Goal: Task Accomplishment & Management: Use online tool/utility

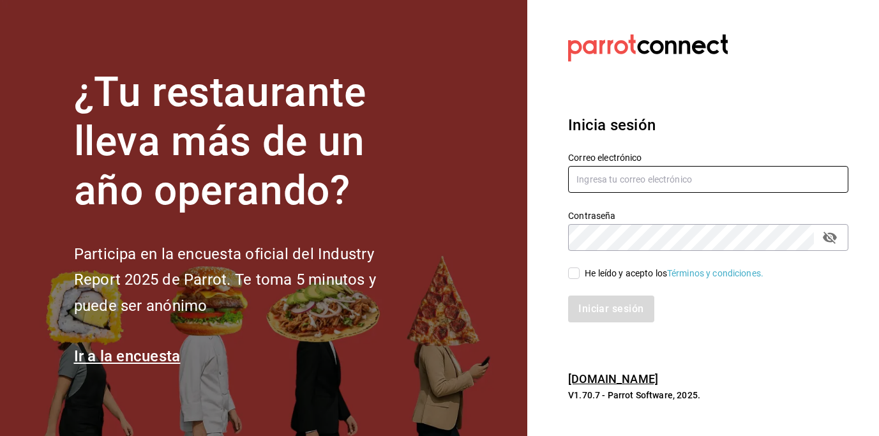
type input "[EMAIL_ADDRESS][DOMAIN_NAME]"
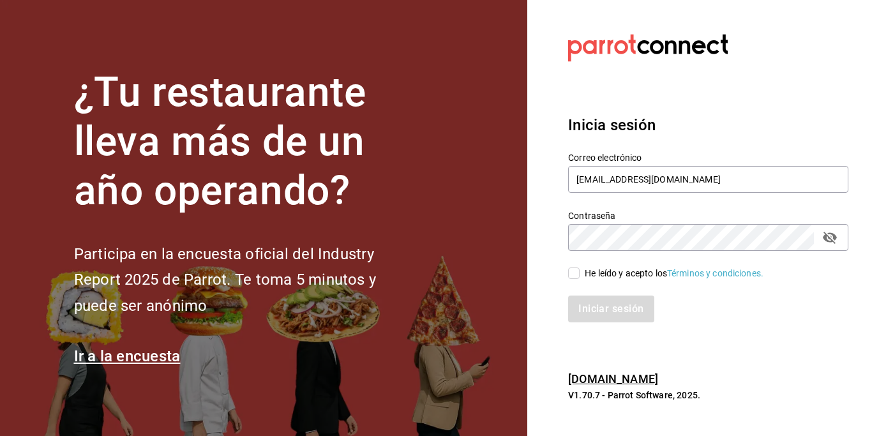
click at [574, 273] on input "He leído y acepto los Términos y condiciones." at bounding box center [573, 272] width 11 height 11
checkbox input "true"
click at [602, 317] on button "Iniciar sesión" at bounding box center [611, 308] width 87 height 27
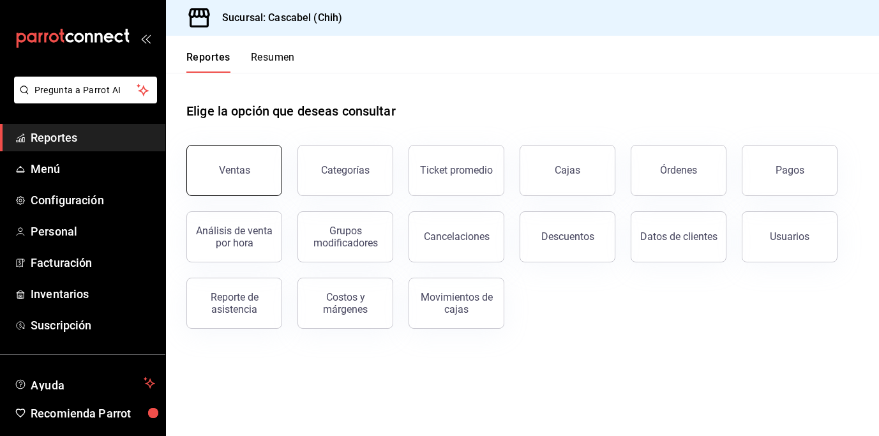
click at [262, 170] on button "Ventas" at bounding box center [234, 170] width 96 height 51
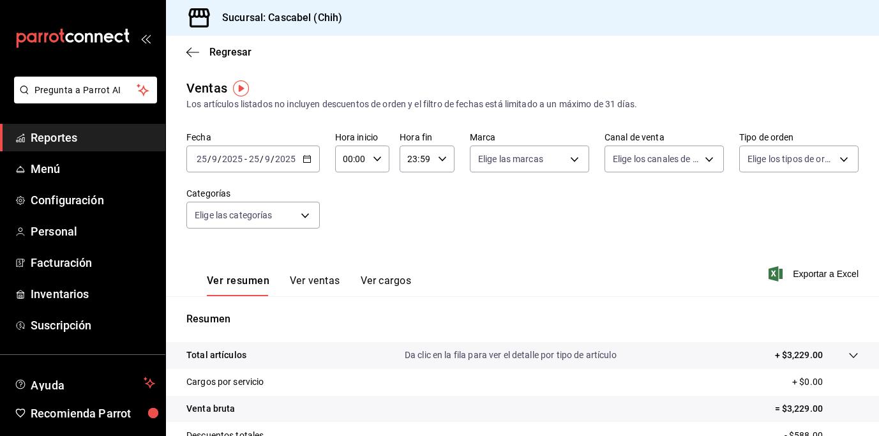
click at [306, 162] on \(Stroke\) "button" at bounding box center [307, 159] width 8 height 7
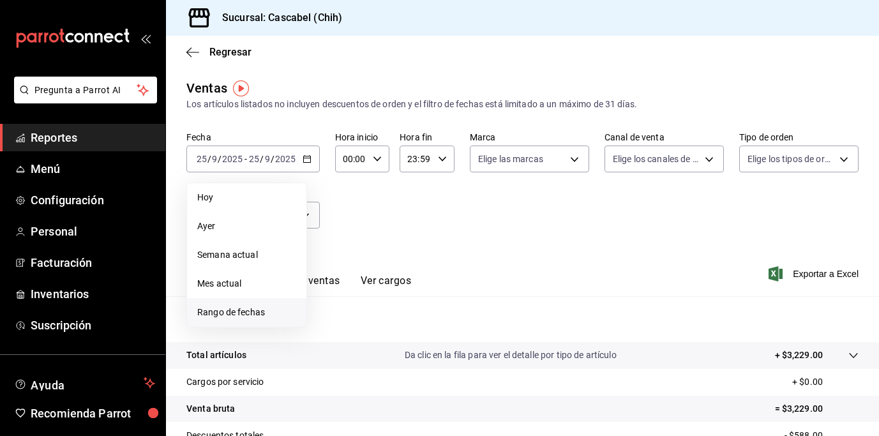
click at [249, 310] on span "Rango de fechas" at bounding box center [246, 312] width 99 height 13
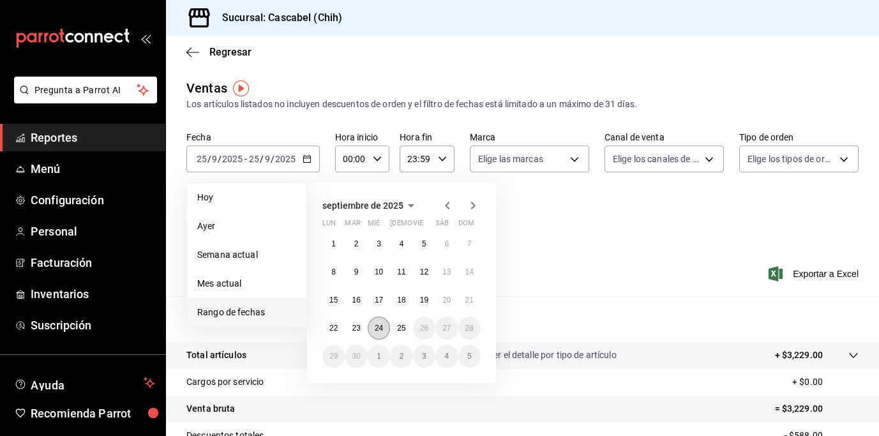
click at [380, 330] on abbr "24" at bounding box center [379, 328] width 8 height 9
click at [396, 330] on button "25" at bounding box center [401, 328] width 22 height 23
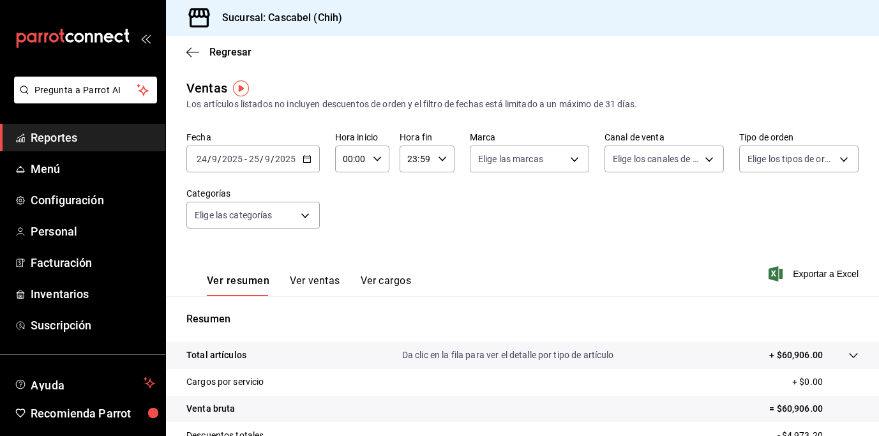
click at [376, 161] on icon "button" at bounding box center [377, 158] width 9 height 9
click at [351, 229] on span "12" at bounding box center [348, 234] width 6 height 10
type input "12:00"
click at [431, 155] on div at bounding box center [439, 218] width 879 height 436
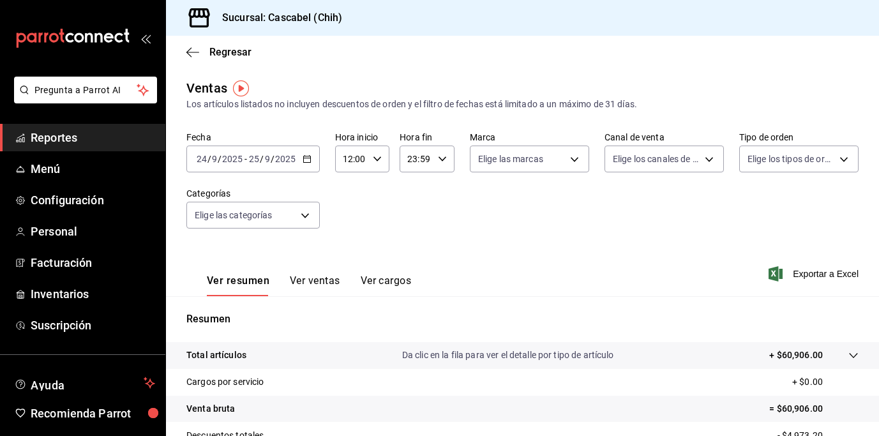
click at [438, 156] on icon "button" at bounding box center [442, 158] width 9 height 9
click at [414, 244] on button "02" at bounding box center [411, 253] width 22 height 26
type input "02:59"
click at [621, 230] on div at bounding box center [439, 218] width 879 height 436
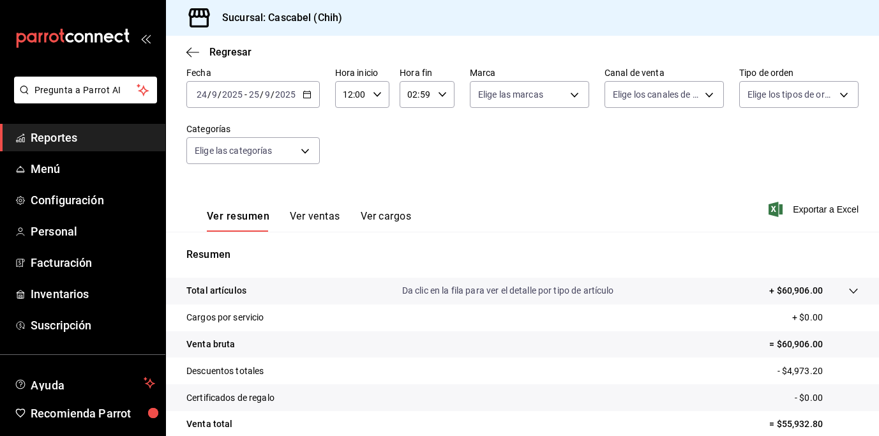
scroll to position [176, 0]
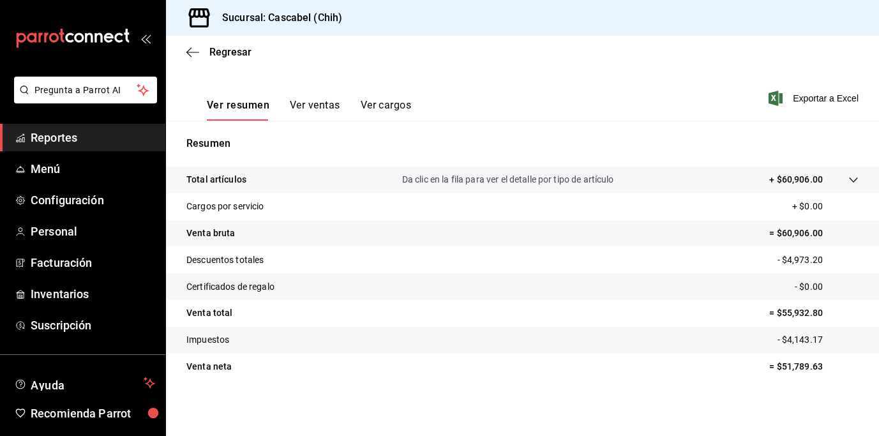
click at [848, 179] on icon at bounding box center [853, 180] width 10 height 10
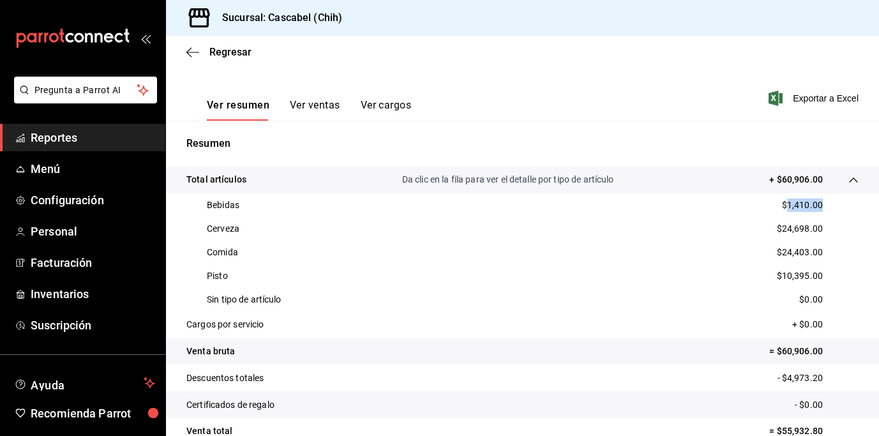
drag, startPoint x: 779, startPoint y: 206, endPoint x: 816, endPoint y: 212, distance: 37.6
click at [816, 212] on div "Bebidas $1,410.00" at bounding box center [522, 205] width 672 height 24
copy p "1,410.00"
drag, startPoint x: 817, startPoint y: 230, endPoint x: 775, endPoint y: 229, distance: 41.5
click at [775, 229] on div "Cerveza $24,698.00" at bounding box center [522, 229] width 672 height 24
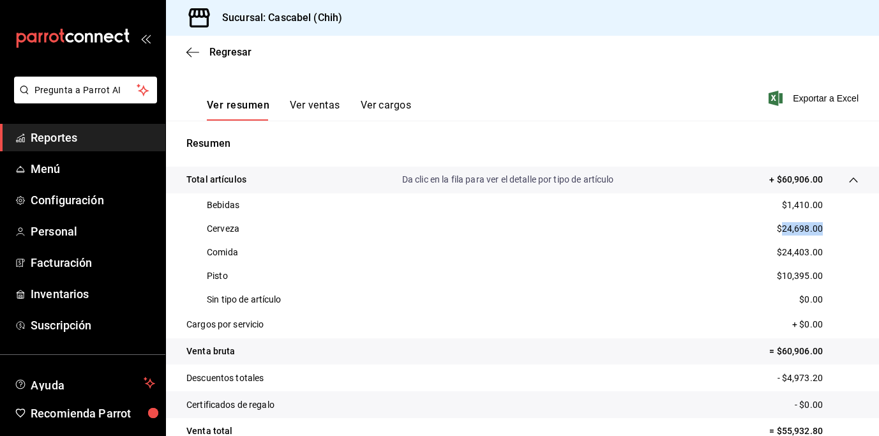
copy p "24,698.00"
drag, startPoint x: 819, startPoint y: 254, endPoint x: 773, endPoint y: 251, distance: 46.7
click at [773, 251] on div "Comida $24,403.00" at bounding box center [522, 253] width 672 height 24
copy p "24,403.00"
drag, startPoint x: 774, startPoint y: 278, endPoint x: 825, endPoint y: 279, distance: 51.7
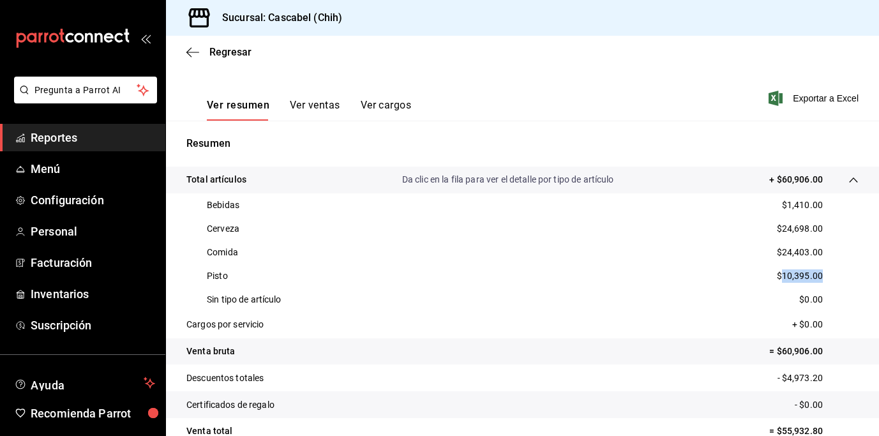
click at [825, 279] on div "Pisto $10,395.00" at bounding box center [522, 276] width 672 height 24
copy p "10,395.00"
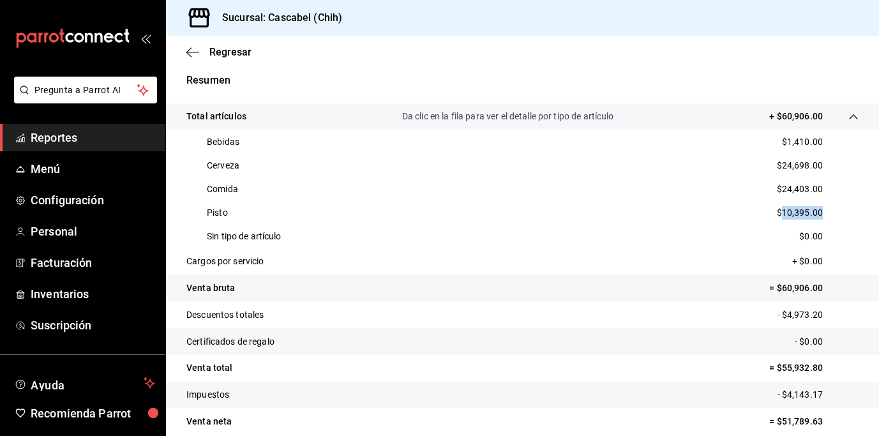
scroll to position [245, 0]
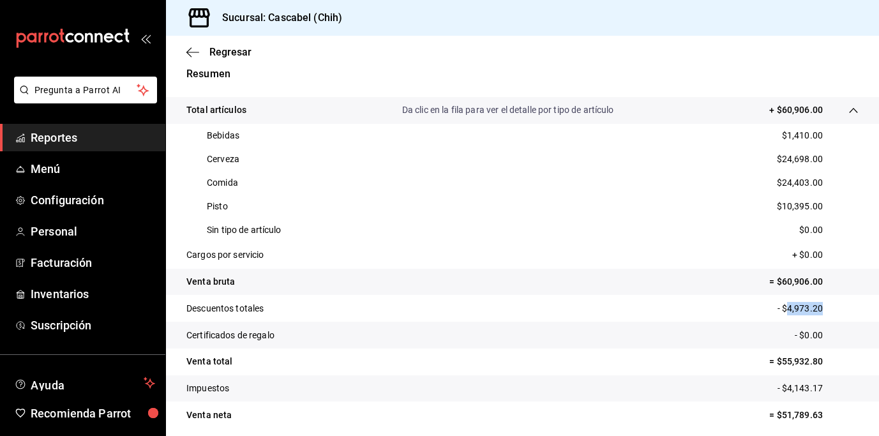
drag, startPoint x: 821, startPoint y: 308, endPoint x: 779, endPoint y: 306, distance: 42.8
click at [779, 306] on p "- $4,973.20" at bounding box center [817, 308] width 81 height 13
copy p "4,973.20"
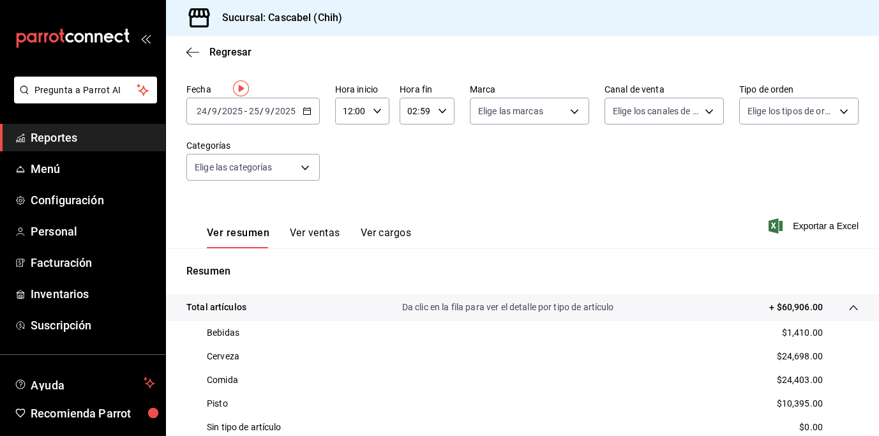
scroll to position [0, 0]
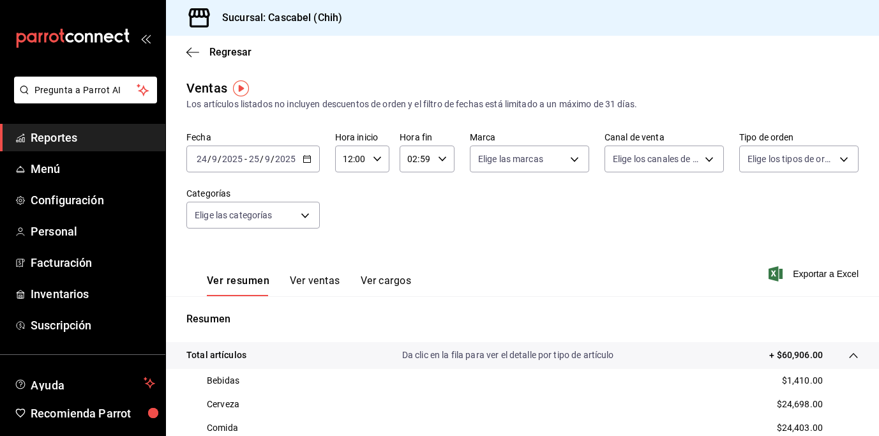
click at [312, 158] on div "2025-09-24 24 / 9 / 2025 - 2025-09-25 25 / 9 / 2025" at bounding box center [252, 159] width 133 height 27
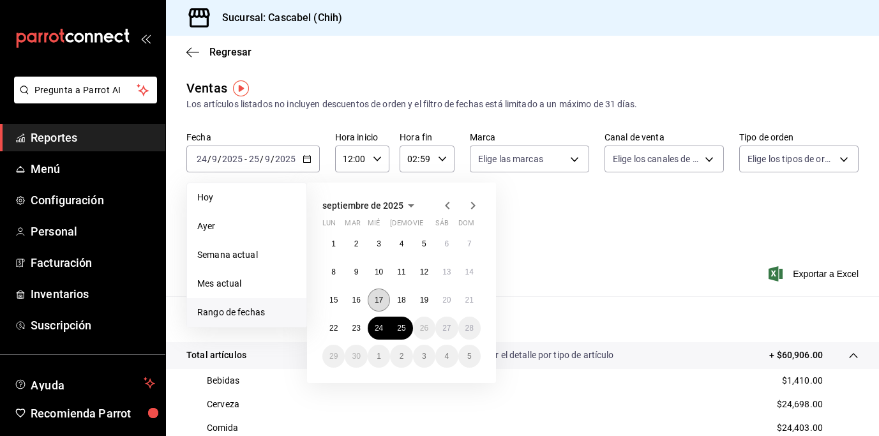
click at [380, 295] on abbr "17" at bounding box center [379, 299] width 8 height 9
click at [333, 327] on abbr "22" at bounding box center [333, 328] width 8 height 9
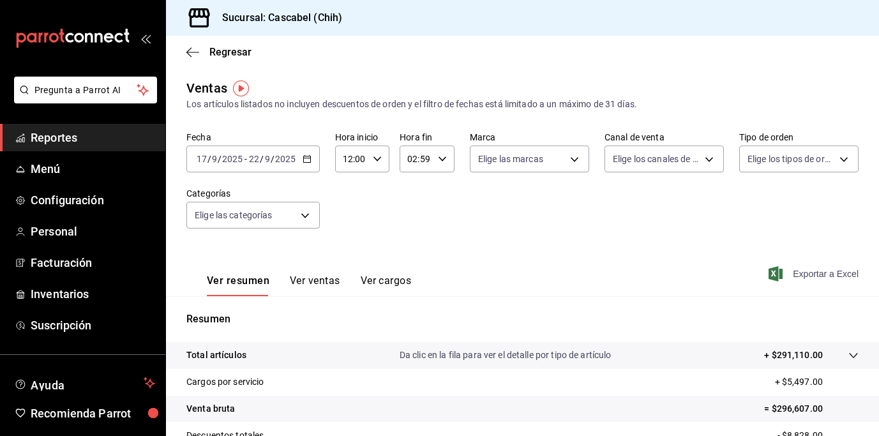
click at [834, 274] on span "Exportar a Excel" at bounding box center [814, 273] width 87 height 15
